Goal: Task Accomplishment & Management: Use online tool/utility

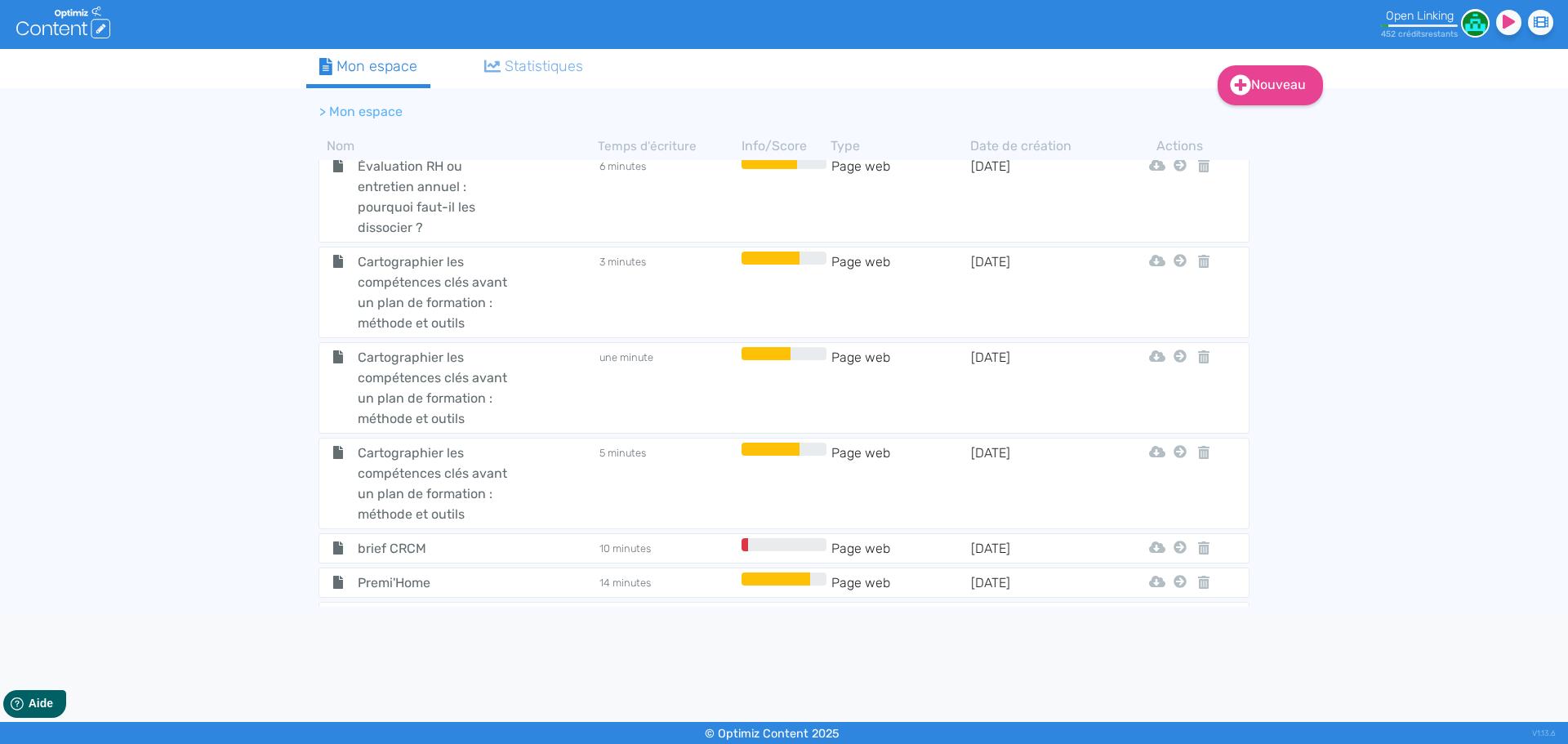
scroll to position [19002, 0]
click at [398, 539] on span "brief CRCM" at bounding box center [438, 549] width 184 height 20
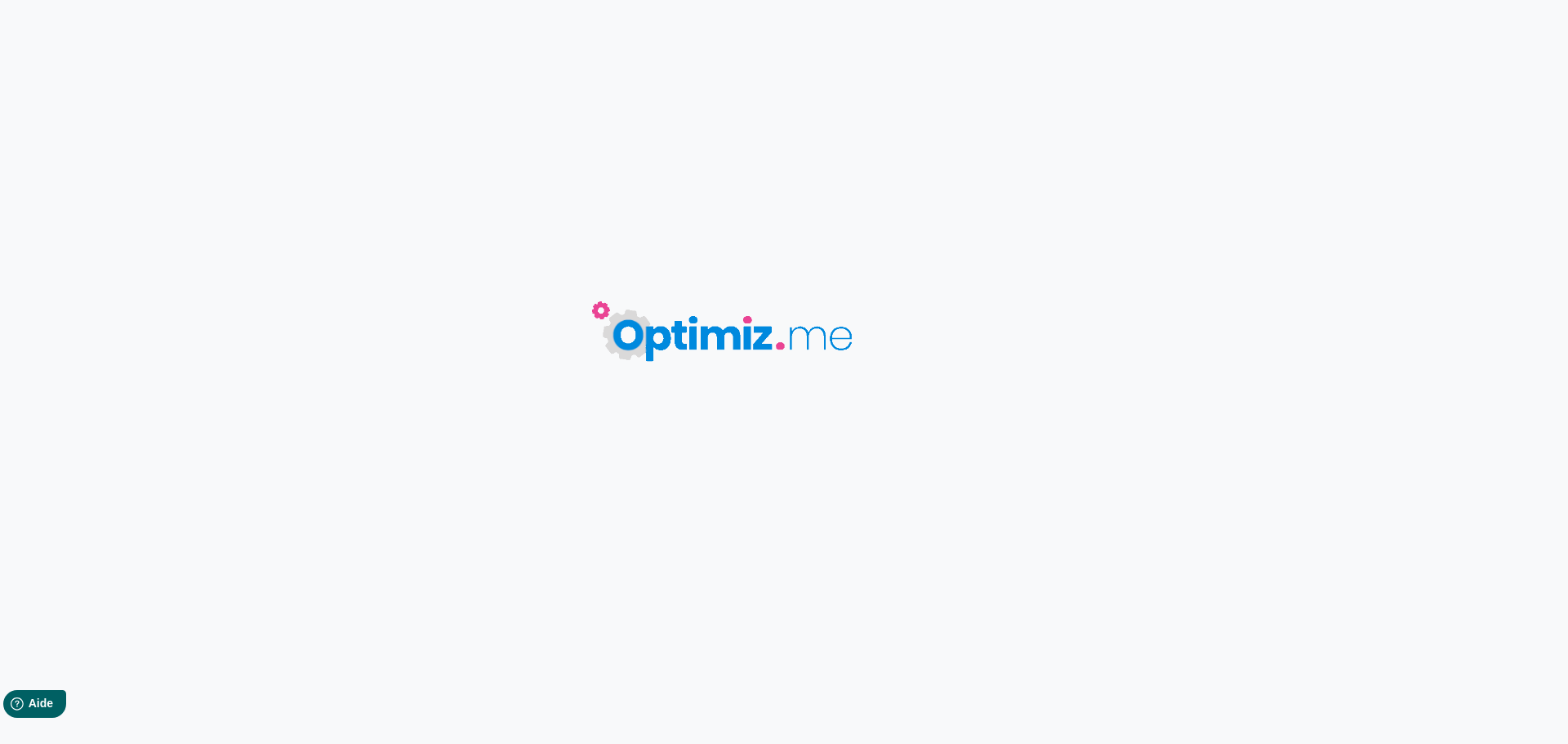
type input "brief CRCM"
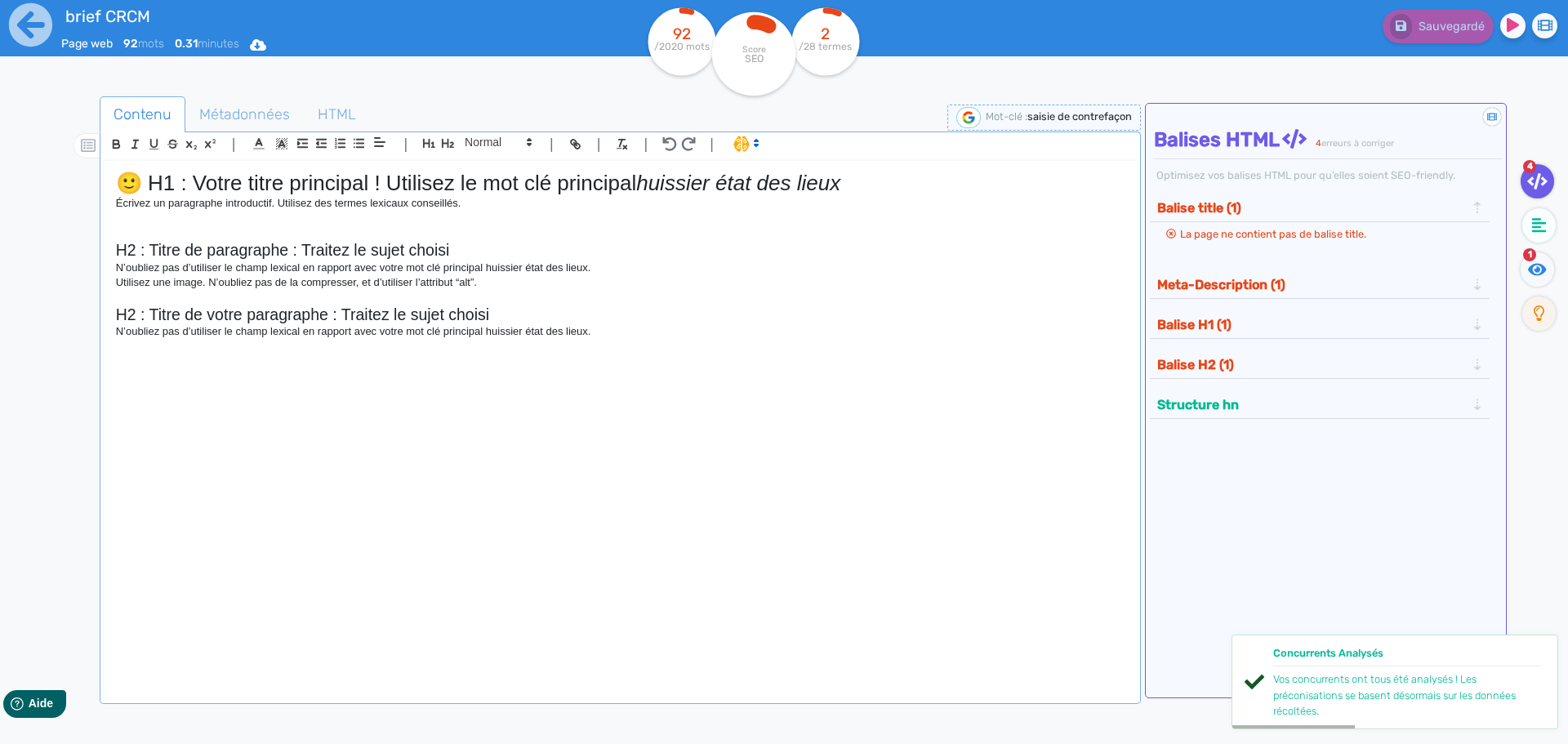
click at [1089, 113] on span "saisie de contrefaçon" at bounding box center [1079, 116] width 104 height 12
click at [1036, 108] on input "saisie de contrefaçon" at bounding box center [1001, 118] width 196 height 19
type input "o"
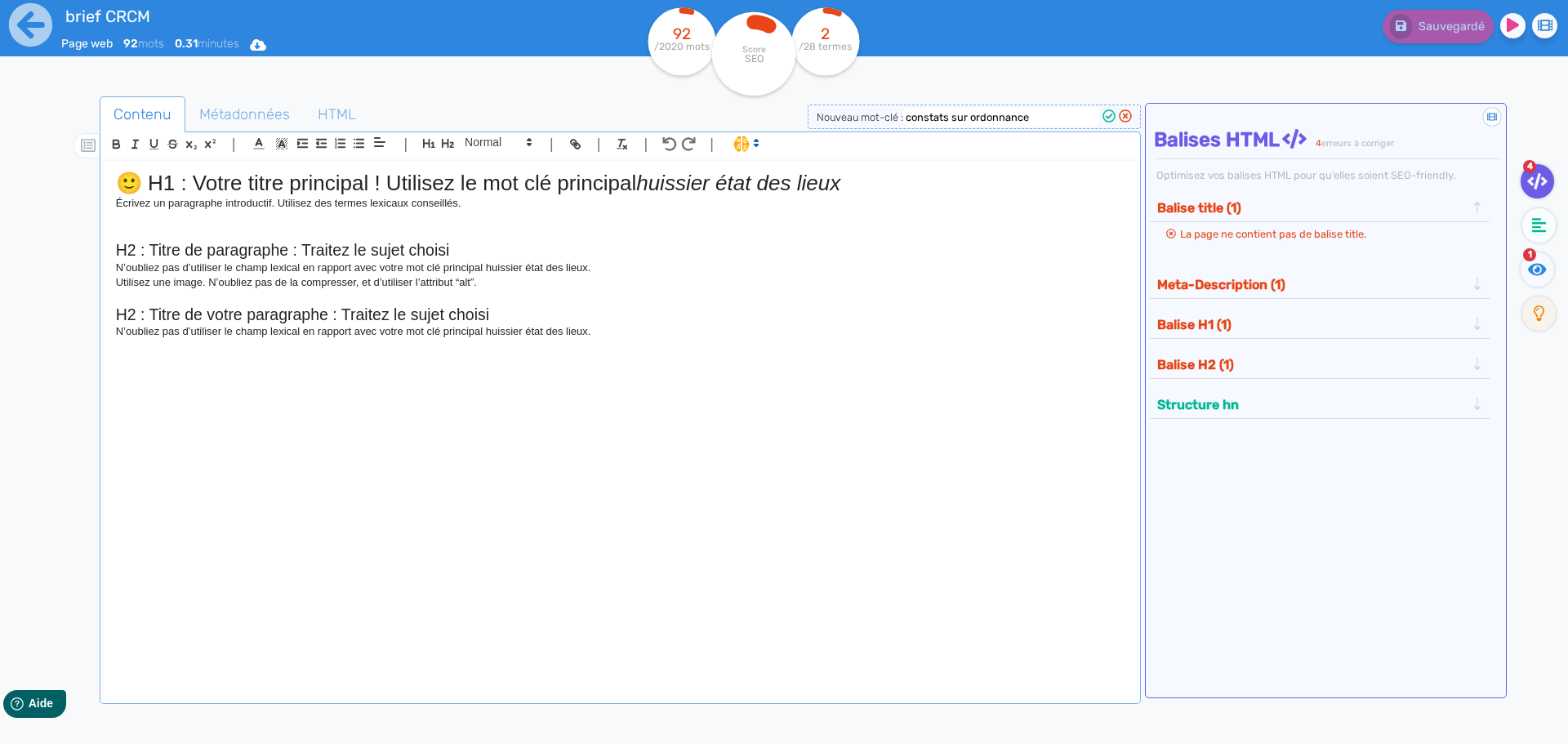
type input "constats sur ordonnance"
click at [1103, 118] on icon at bounding box center [1109, 116] width 13 height 13
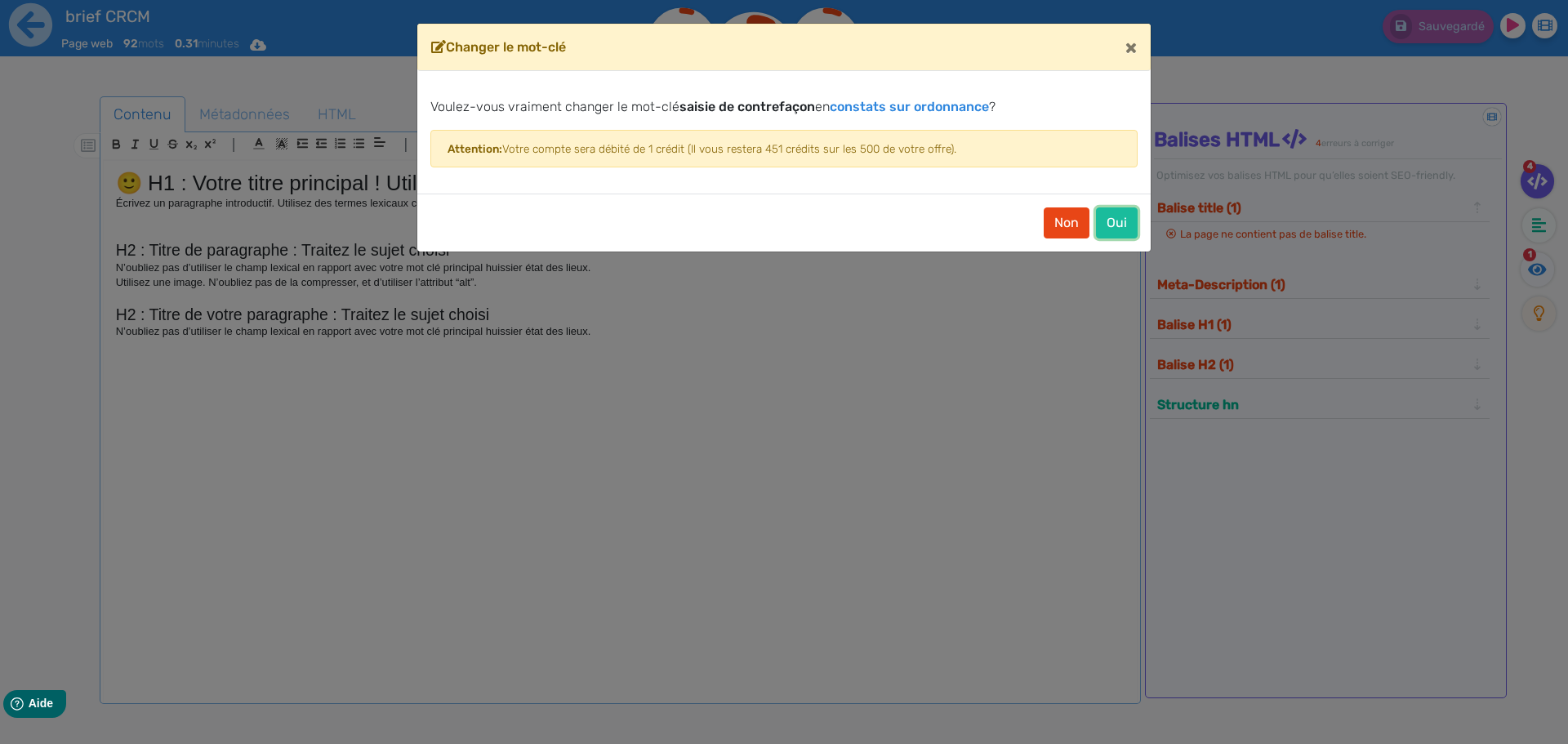
click at [1108, 225] on button "Oui" at bounding box center [1116, 223] width 41 height 31
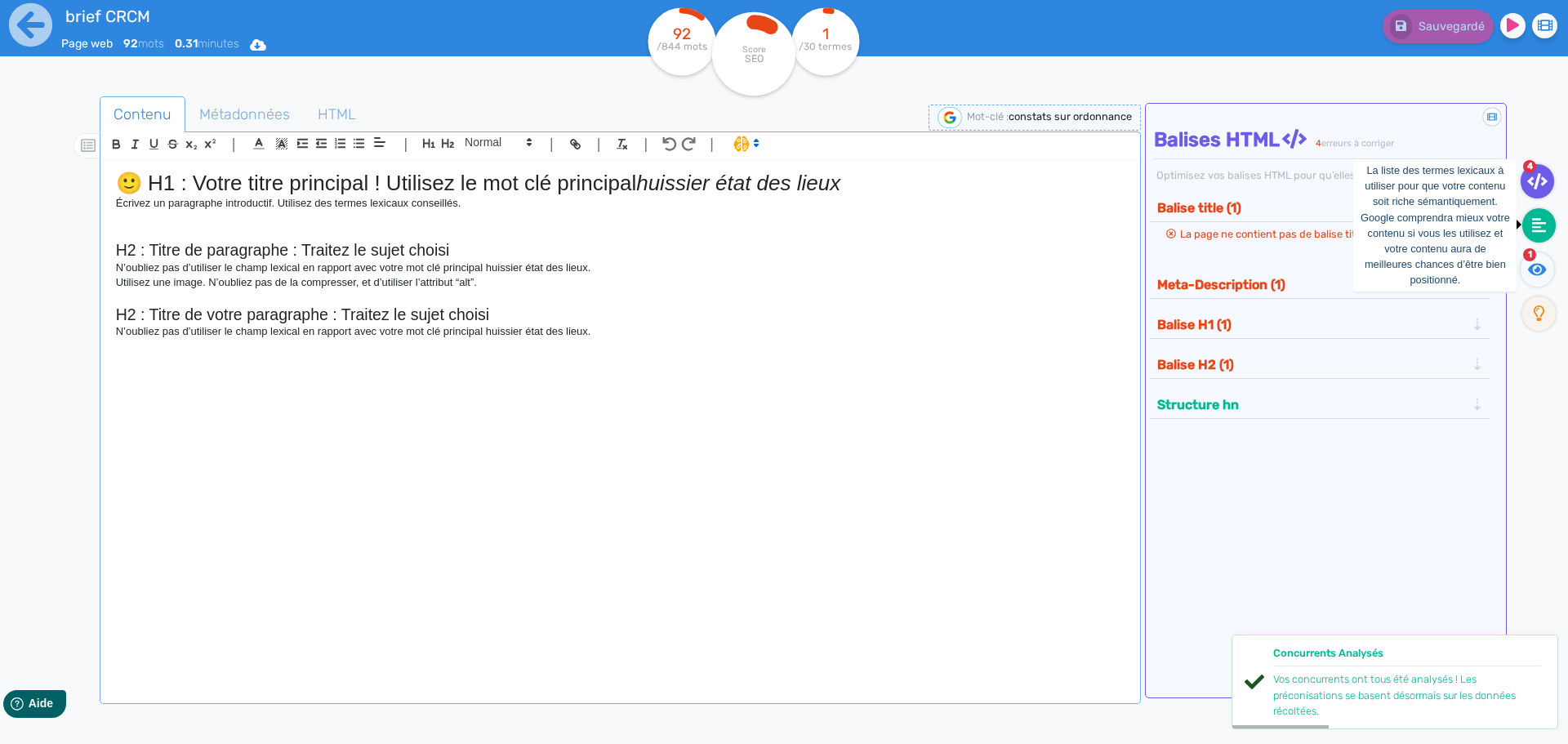
click at [1528, 220] on fa-icon at bounding box center [1538, 225] width 34 height 34
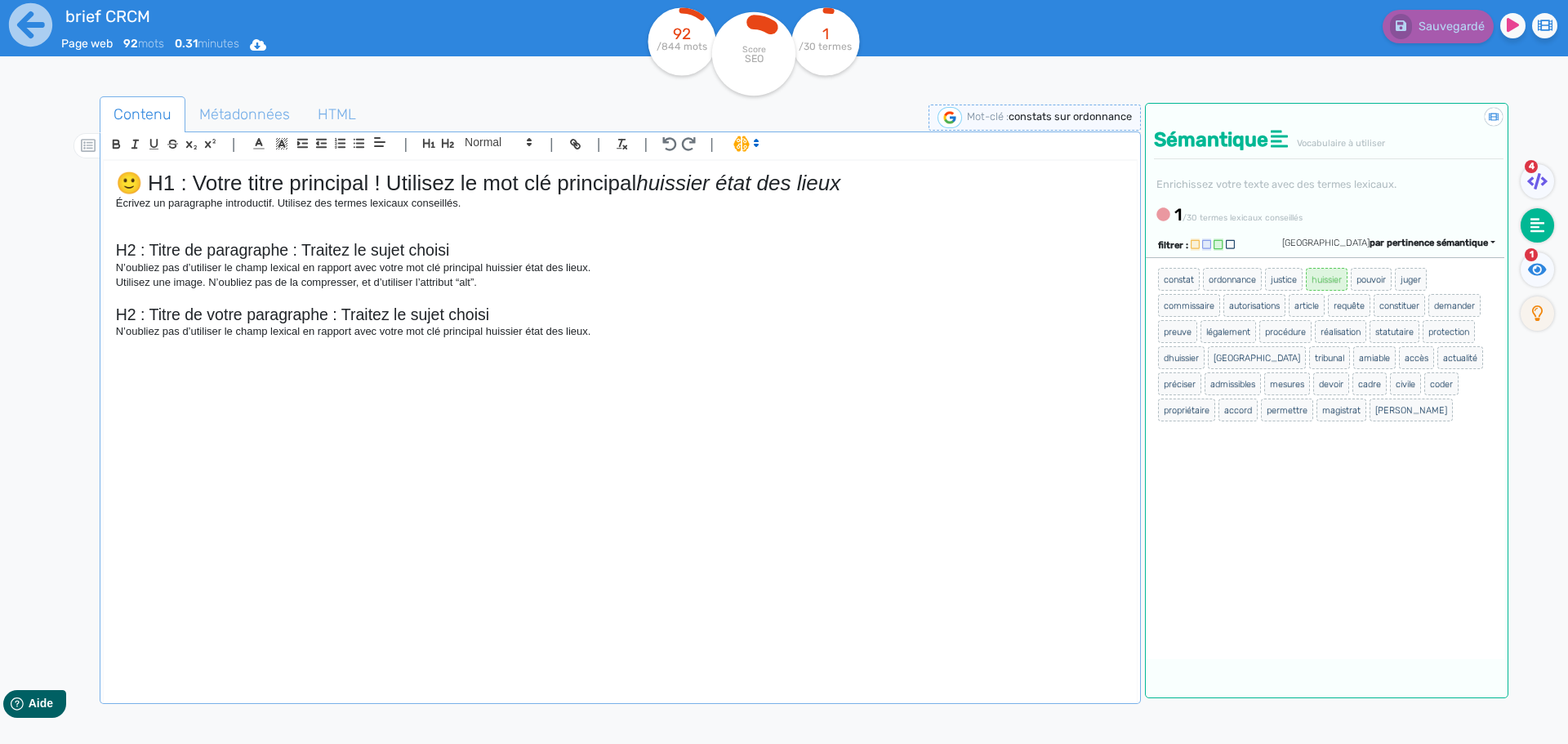
click at [1272, 218] on small "/30 termes lexicaux conseillés" at bounding box center [1242, 217] width 120 height 11
click at [1313, 214] on div "1 /30 termes lexicaux conseillés" at bounding box center [1329, 214] width 350 height 25
click at [1285, 218] on small "/30 termes lexicaux conseillés" at bounding box center [1242, 217] width 120 height 11
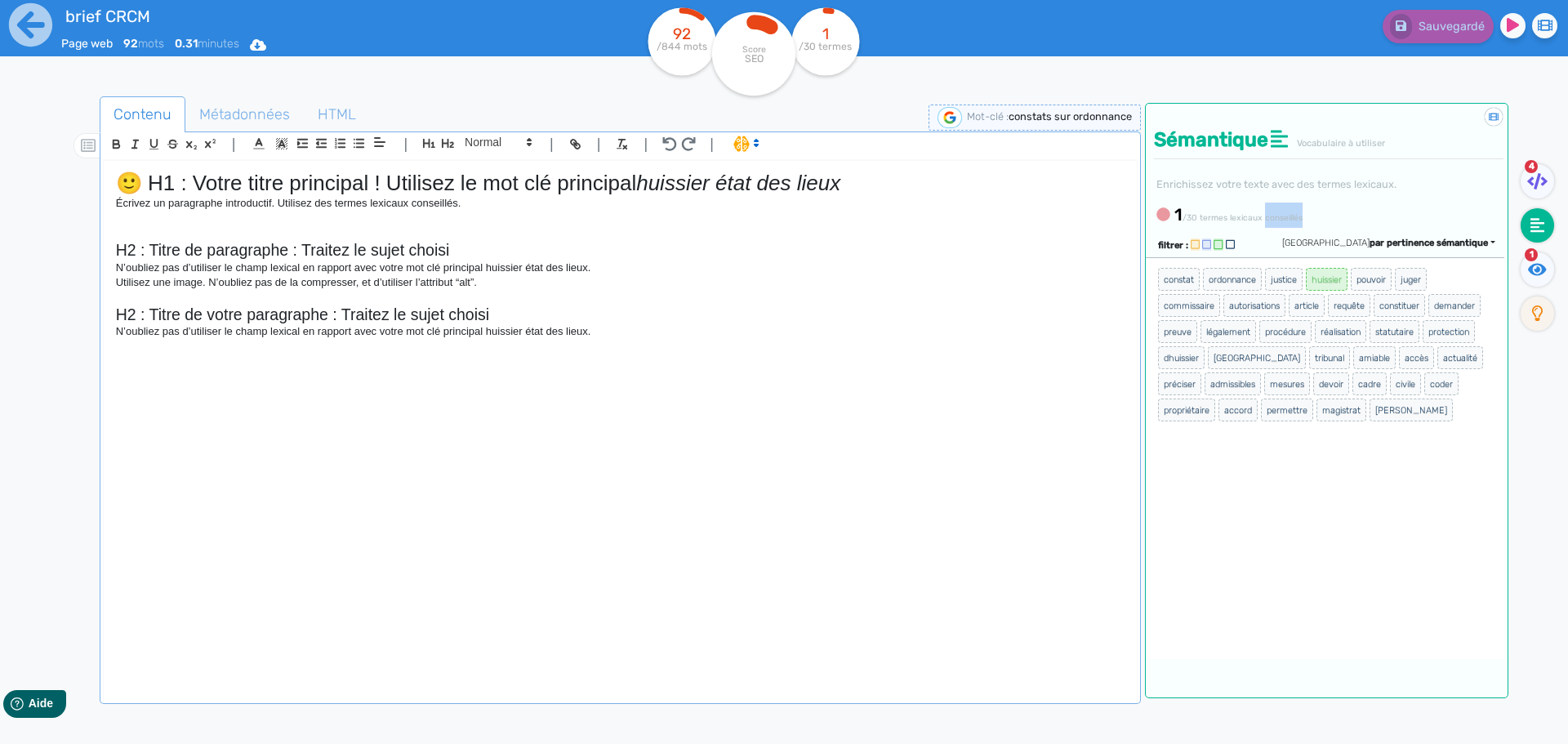
click at [1285, 218] on small "/30 termes lexicaux conseillés" at bounding box center [1242, 217] width 120 height 11
click at [1336, 216] on div "1 /30 termes lexicaux conseillés" at bounding box center [1329, 214] width 350 height 25
